Goal: Obtain resource: Download file/media

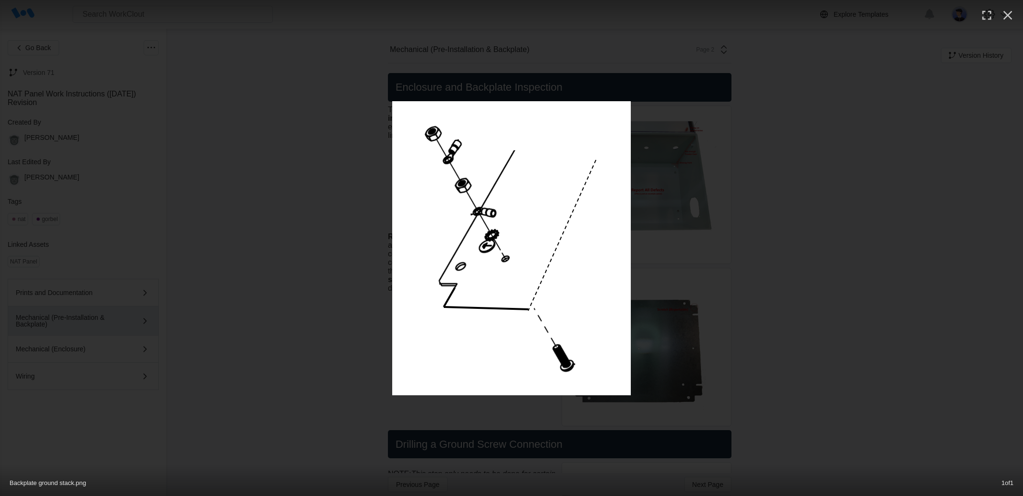
scroll to position [2445, 0]
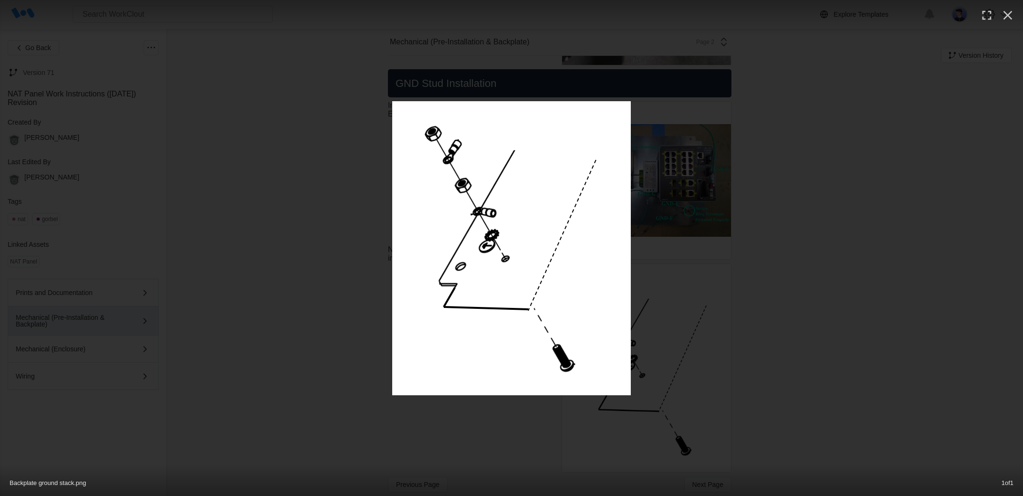
click at [724, 402] on div "Backplate ground stack.png 1 of 1" at bounding box center [511, 248] width 1023 height 496
click at [716, 403] on div "Backplate ground stack.png 1 of 1" at bounding box center [511, 248] width 1023 height 496
click at [713, 406] on div "Backplate ground stack.png 1 of 1" at bounding box center [511, 248] width 1023 height 496
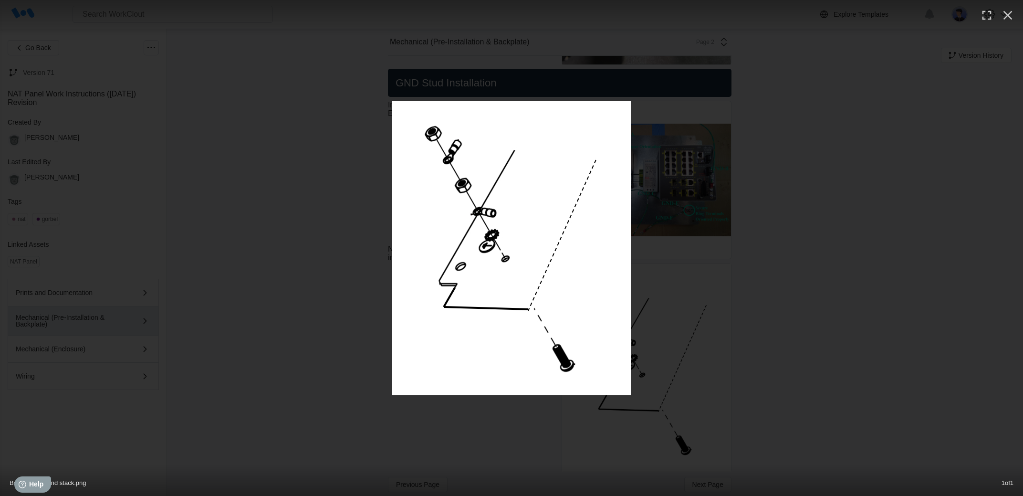
click at [713, 406] on div "Backplate ground stack.png 1 of 1" at bounding box center [511, 248] width 1023 height 496
click at [707, 412] on div "Backplate ground stack.png 1 of 1" at bounding box center [511, 248] width 1023 height 496
click at [645, 454] on div "Backplate ground stack.png 1 of 1" at bounding box center [511, 248] width 1023 height 496
click at [827, 223] on div at bounding box center [511, 248] width 1023 height 294
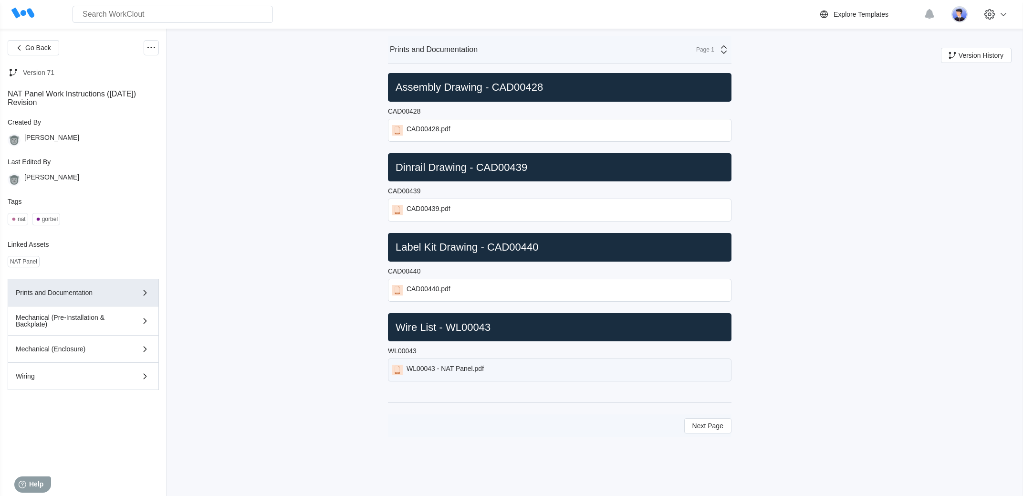
click at [436, 369] on div "WL00043 - NAT Panel.pdf" at bounding box center [444, 369] width 77 height 10
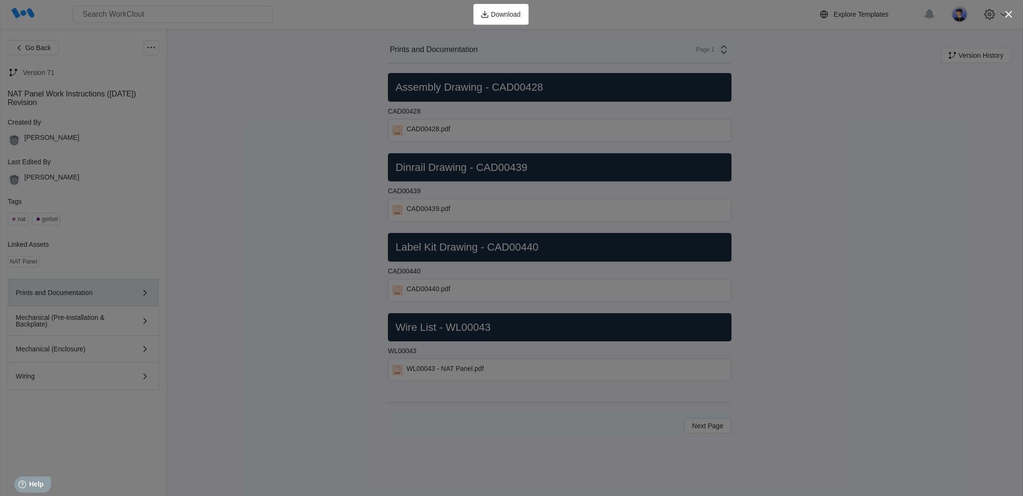
click at [995, 23] on div "Download" at bounding box center [511, 14] width 1023 height 29
click at [1007, 18] on icon "button" at bounding box center [1008, 14] width 13 height 13
click at [1007, 18] on icon at bounding box center [1002, 14] width 11 height 11
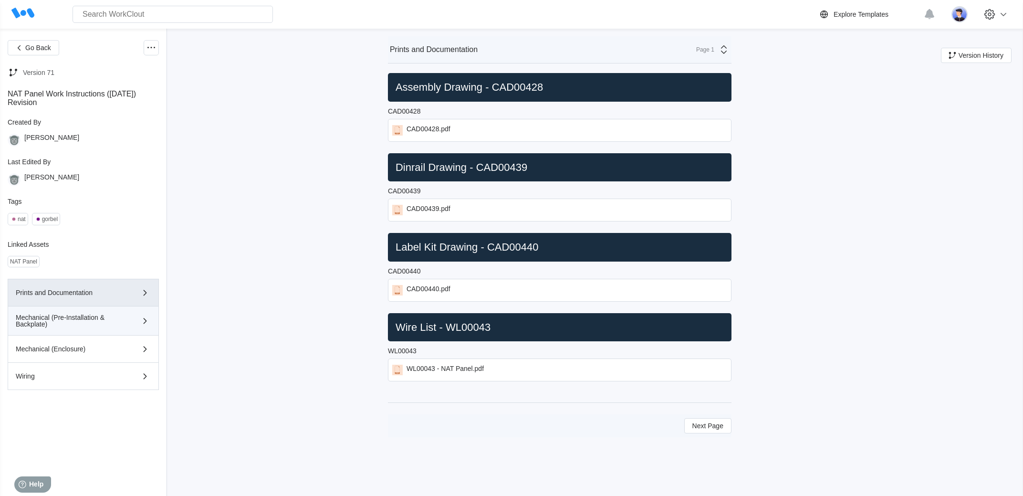
click at [95, 325] on div "Mechanical (Pre-Installation & Backplate)" at bounding box center [70, 320] width 108 height 13
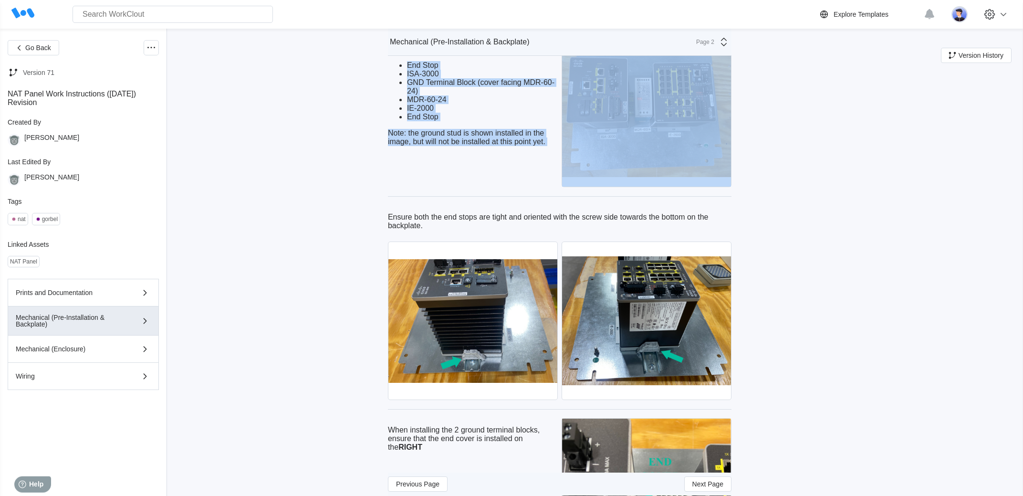
scroll to position [1865, 0]
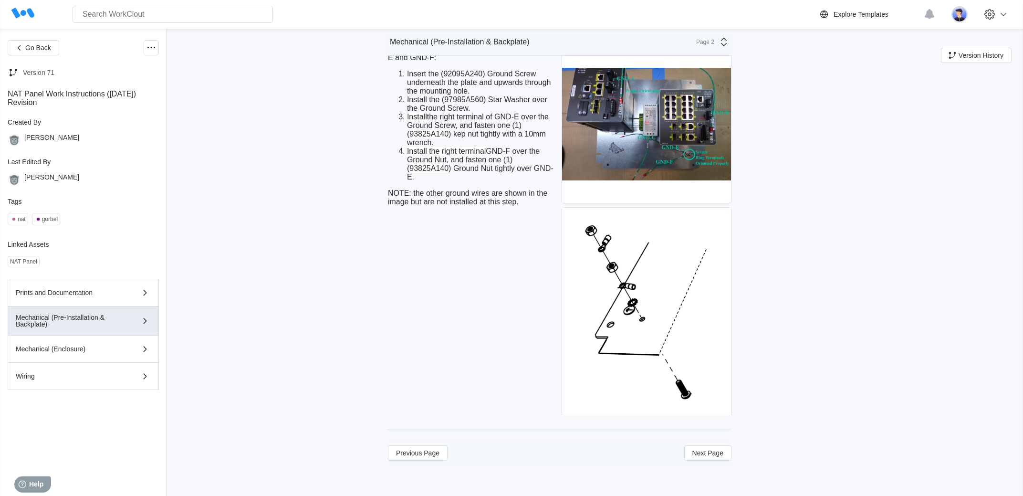
scroll to position [2507, 0]
